Goal: Information Seeking & Learning: Find specific fact

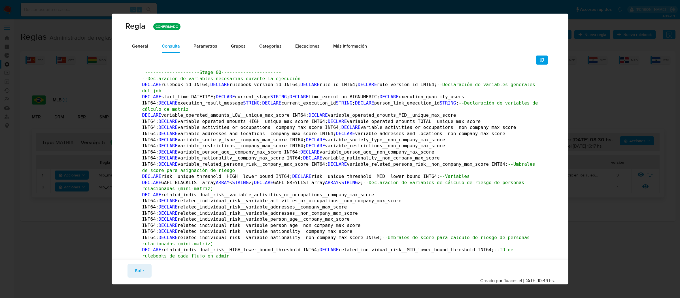
click at [80, 11] on div "Regla CONFIRMADO General Consulta Parametros Evidencias Grupos Categorias Ejecu…" at bounding box center [340, 149] width 680 height 298
click at [150, 273] on button "Salir" at bounding box center [140, 271] width 24 height 14
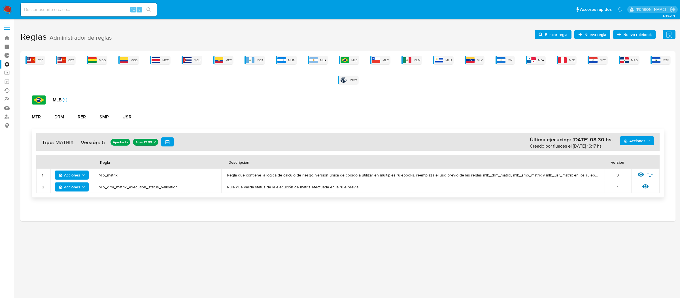
click at [114, 5] on div "⌥ s" at bounding box center [89, 10] width 136 height 14
click at [114, 7] on input at bounding box center [89, 9] width 136 height 7
type input "V"
paste input "1071406300"
type input "1071406300"
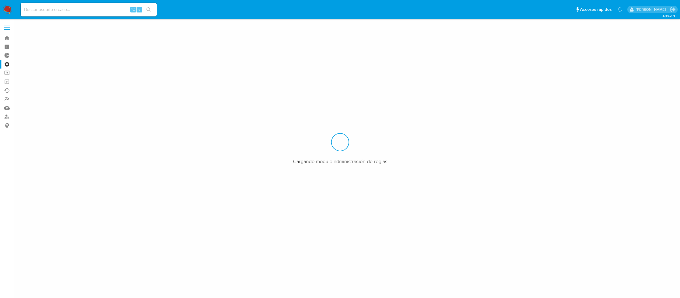
click at [71, 10] on input at bounding box center [89, 9] width 136 height 7
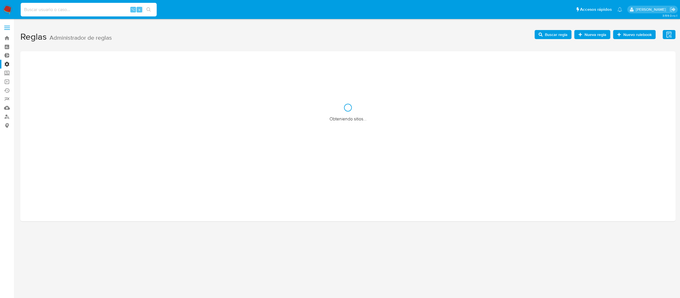
paste input "1071406300"
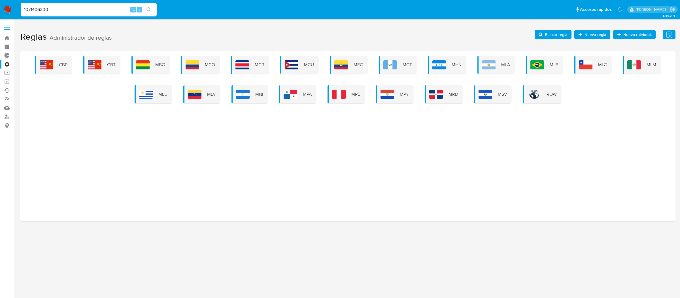
type input "1071406300"
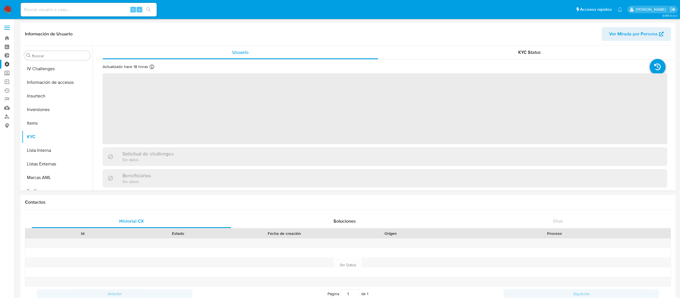
scroll to position [266, 0]
select select "10"
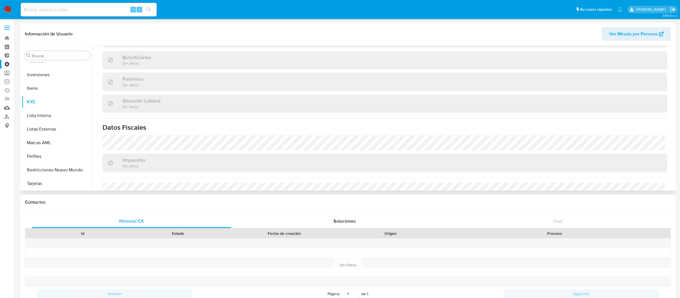
scroll to position [0, 0]
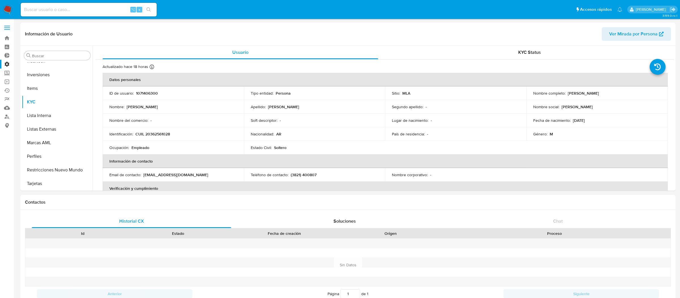
click at [109, 11] on input at bounding box center [89, 9] width 136 height 7
paste input "1023221678"
type input "1023221678"
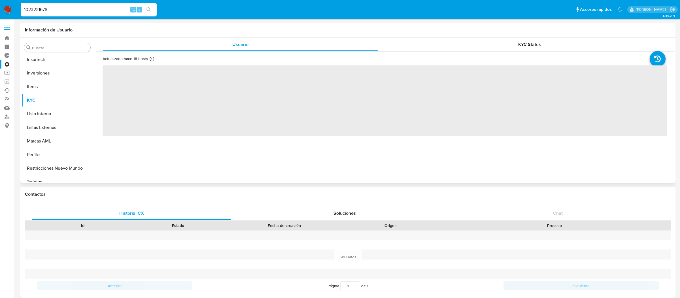
scroll to position [266, 0]
select select "10"
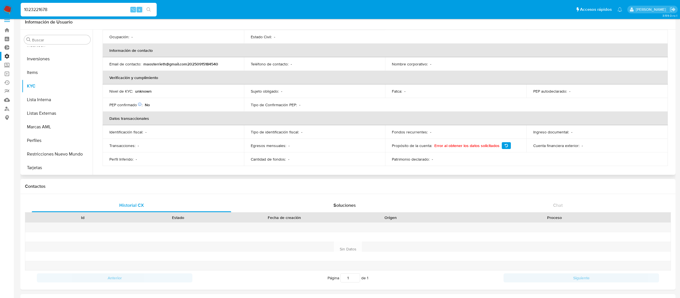
scroll to position [12, 0]
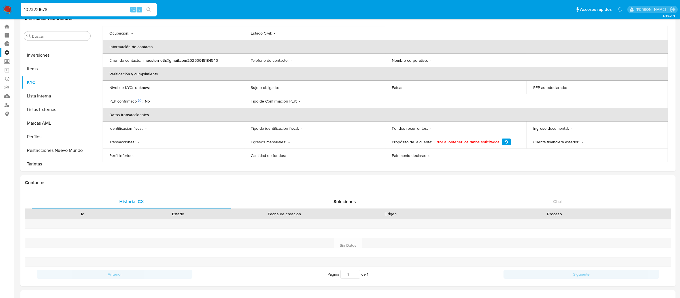
click at [116, 8] on input "1023221678" at bounding box center [89, 9] width 136 height 7
paste input "28850007"
type input "128850007"
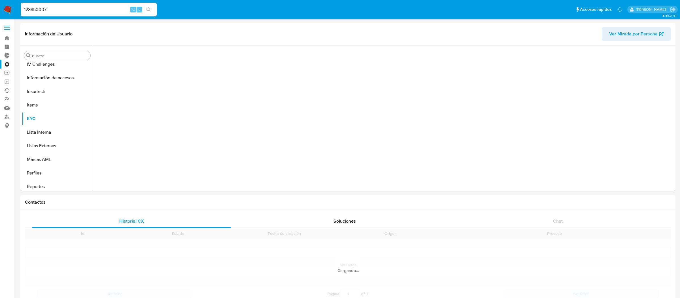
scroll to position [253, 0]
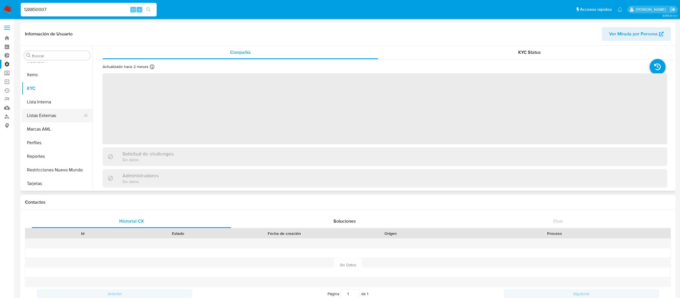
select select "10"
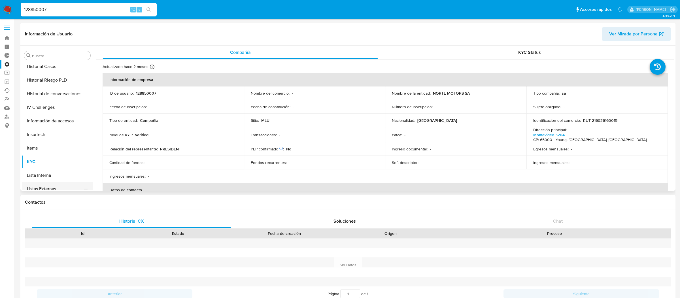
scroll to position [154, 0]
click at [54, 76] on button "General" at bounding box center [55, 78] width 66 height 14
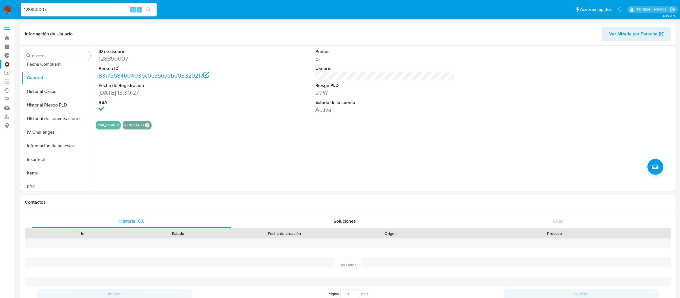
click at [7, 28] on label at bounding box center [7, 28] width 14 height 12
click at [0, 0] on input "checkbox" at bounding box center [0, 0] width 0 height 0
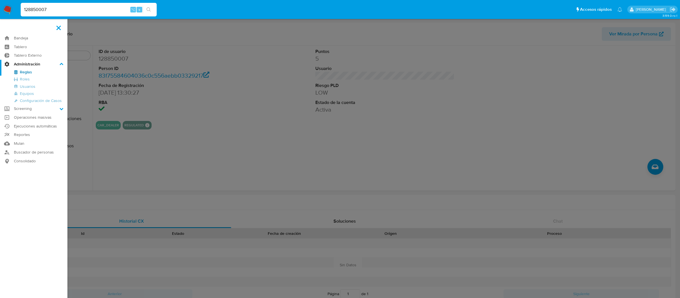
click at [21, 70] on link "Reglas" at bounding box center [33, 72] width 67 height 7
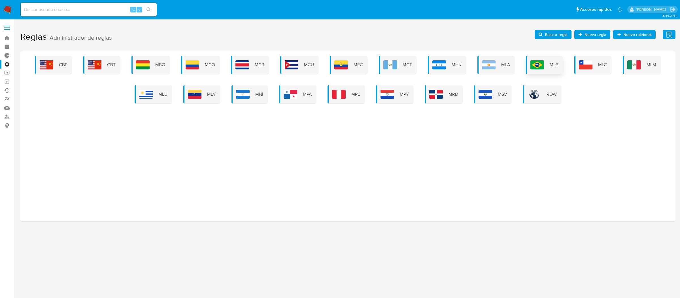
click at [535, 63] on img at bounding box center [537, 64] width 14 height 9
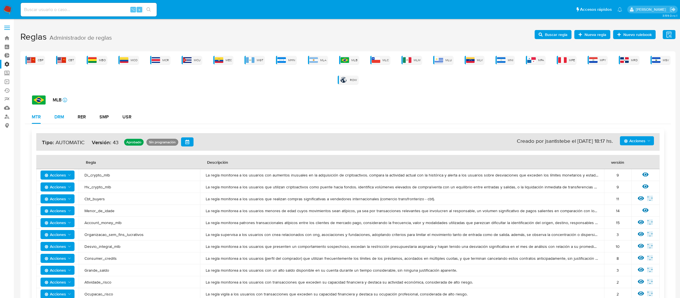
click at [69, 115] on button "DRM" at bounding box center [59, 117] width 23 height 14
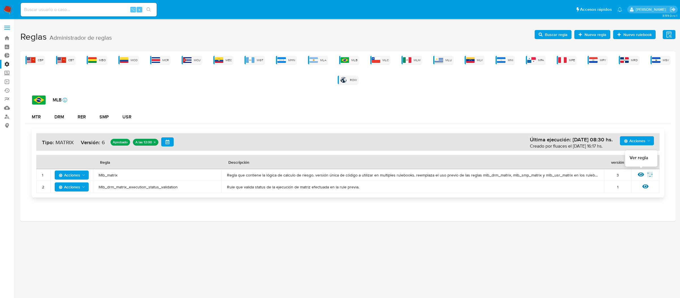
click at [638, 173] on icon at bounding box center [641, 174] width 6 height 6
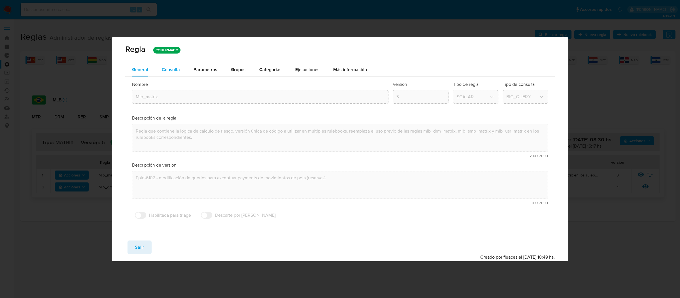
click at [172, 67] on span "Consulta" at bounding box center [171, 69] width 18 height 7
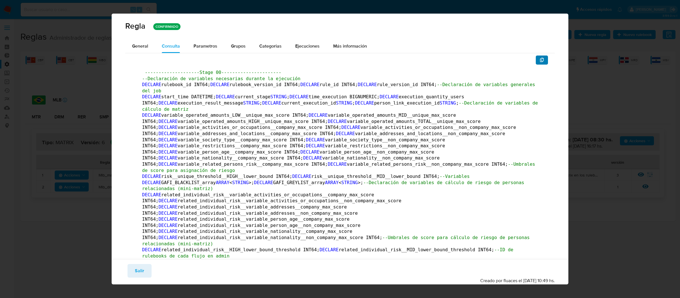
click at [547, 63] on button "button" at bounding box center [542, 60] width 12 height 9
